Goal: Navigation & Orientation: Find specific page/section

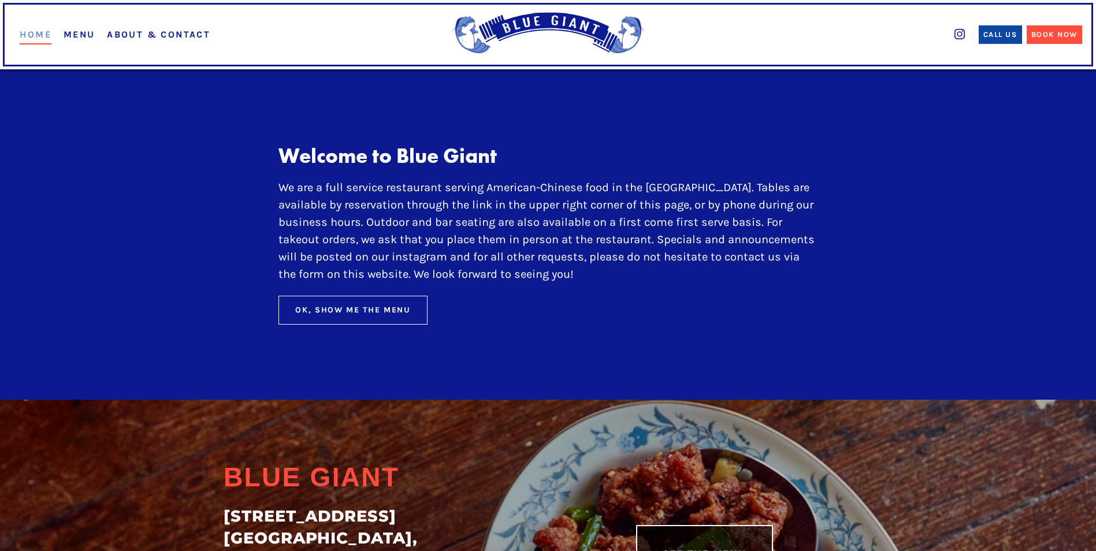
click at [362, 312] on div "Ok, Show Me The Menu" at bounding box center [353, 310] width 116 height 12
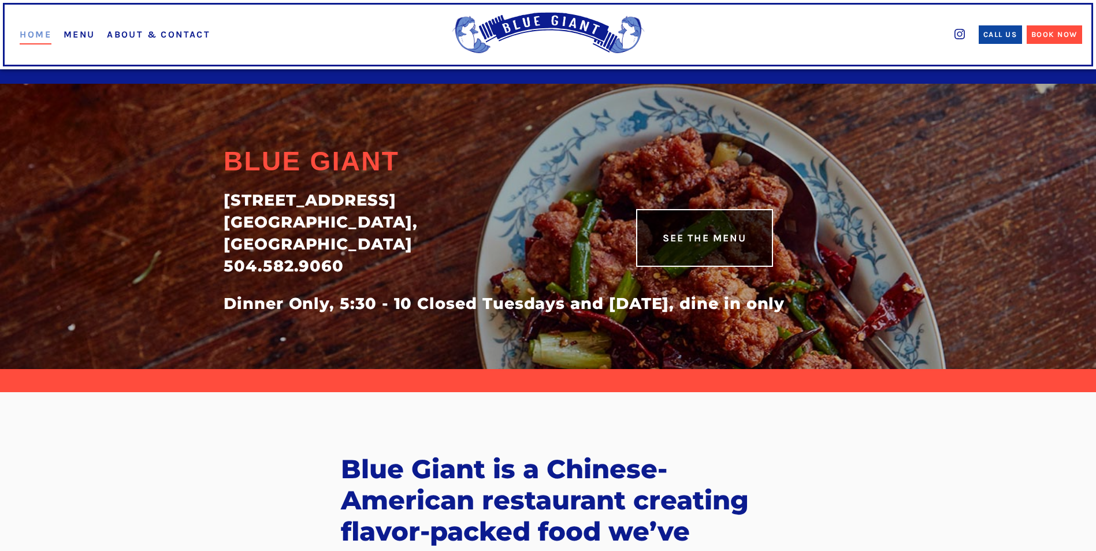
scroll to position [318, 0]
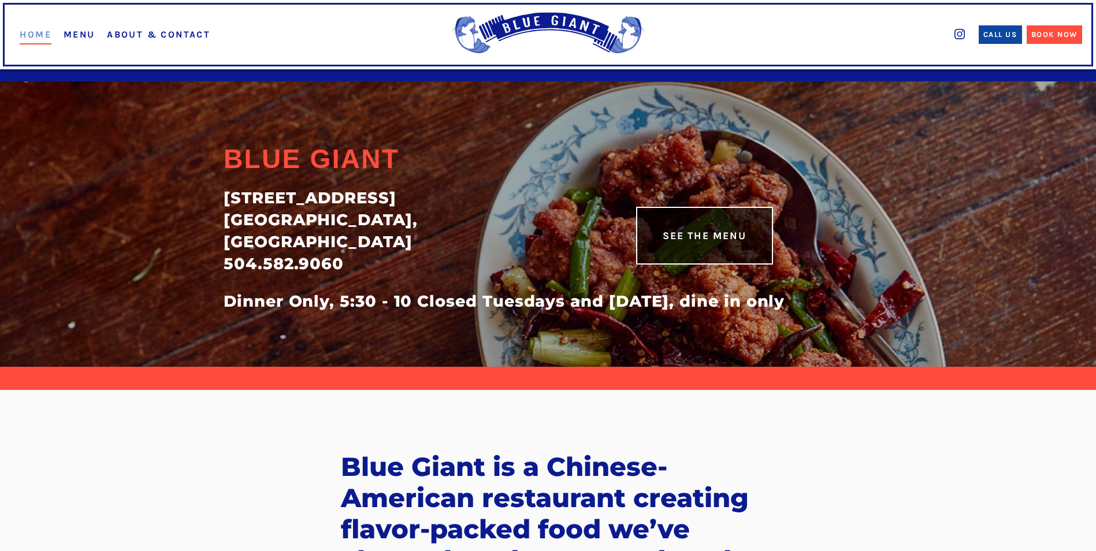
click at [729, 237] on link "See The Menu" at bounding box center [704, 236] width 137 height 58
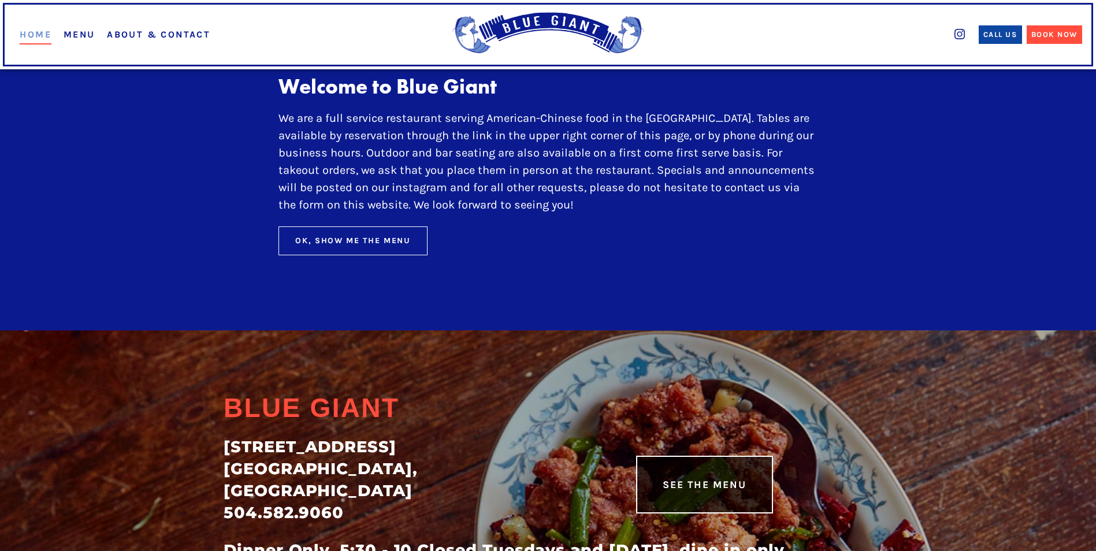
scroll to position [95, 0]
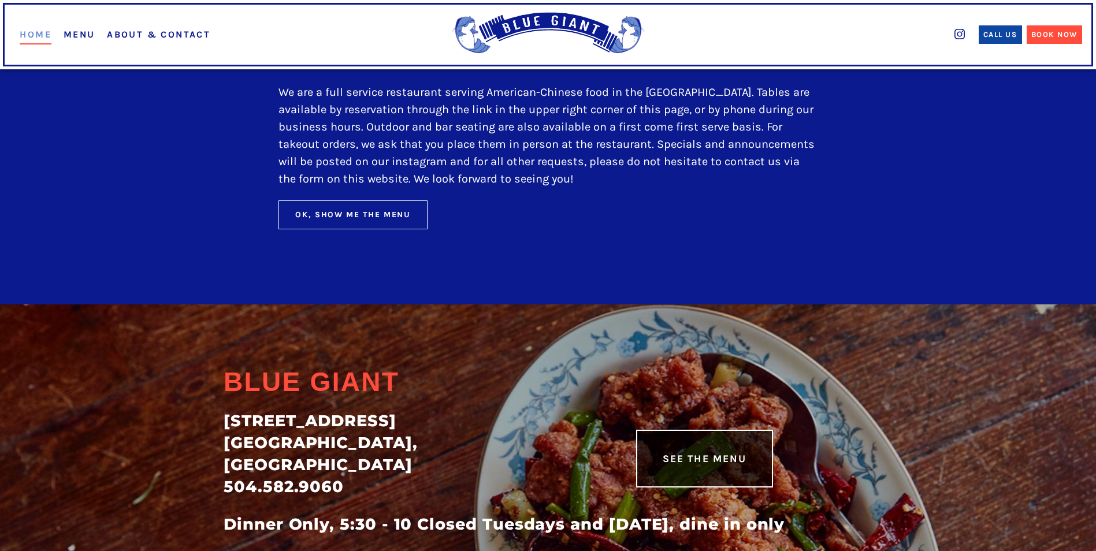
click at [716, 458] on link "See The Menu" at bounding box center [704, 459] width 137 height 58
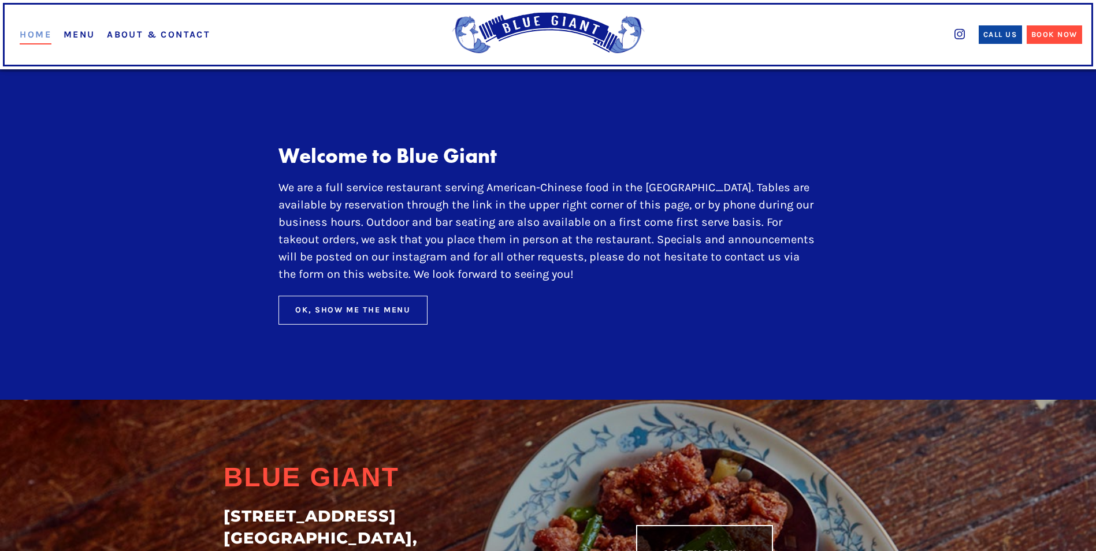
click at [377, 304] on div "Ok, Show Me The Menu" at bounding box center [353, 310] width 116 height 12
click at [66, 36] on link "Menu" at bounding box center [80, 34] width 32 height 11
